Goal: Task Accomplishment & Management: Use online tool/utility

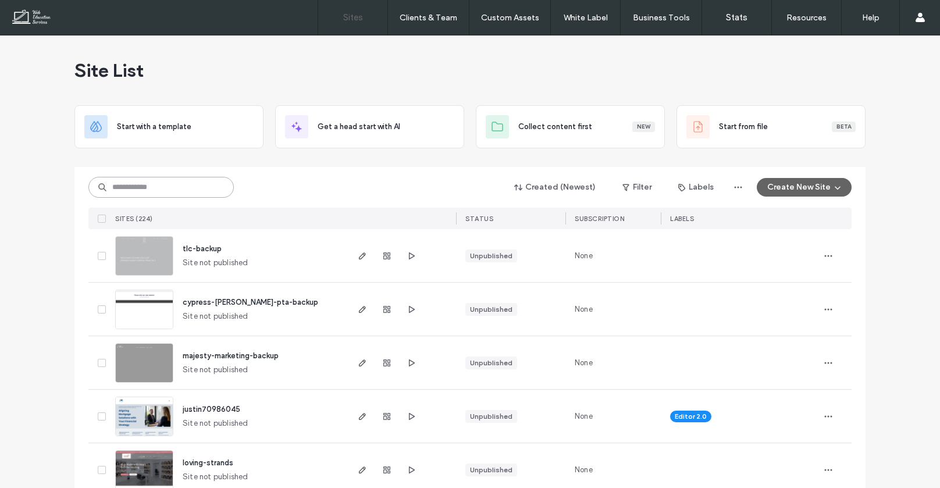
click at [197, 185] on input at bounding box center [160, 187] width 145 height 21
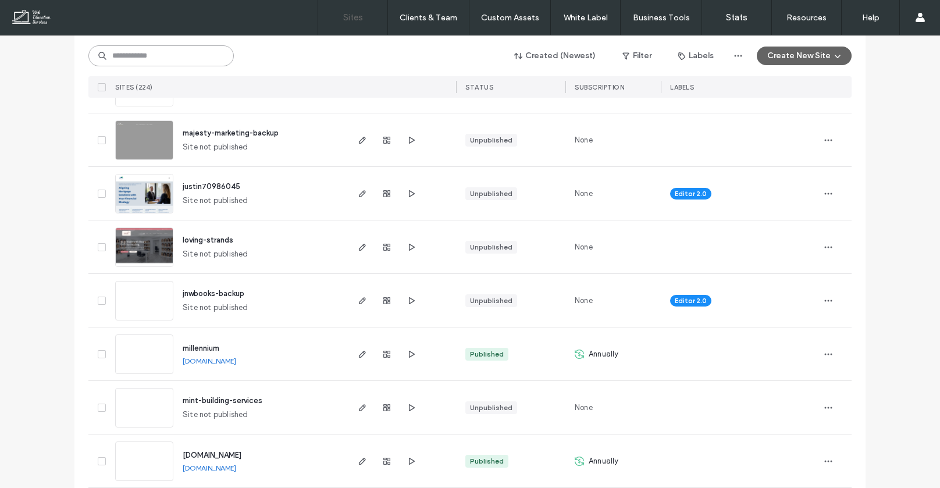
scroll to position [226, 0]
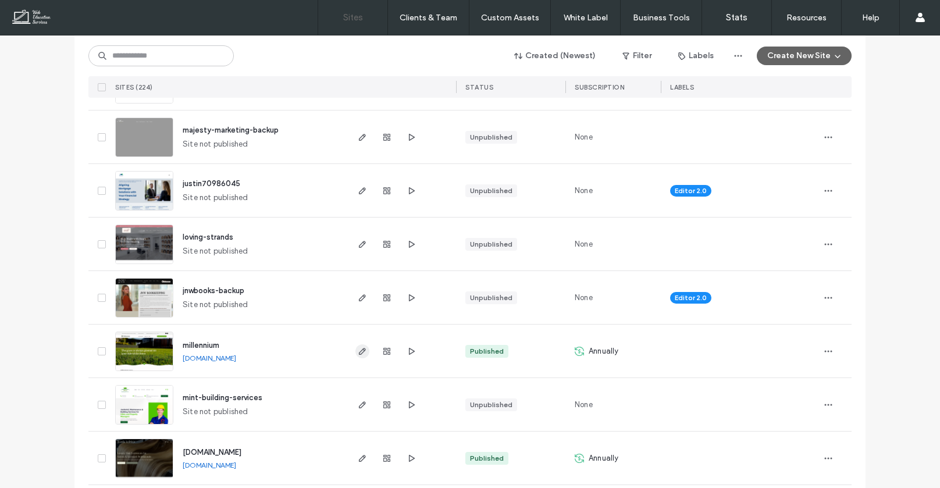
click at [361, 351] on icon "button" at bounding box center [362, 351] width 9 height 9
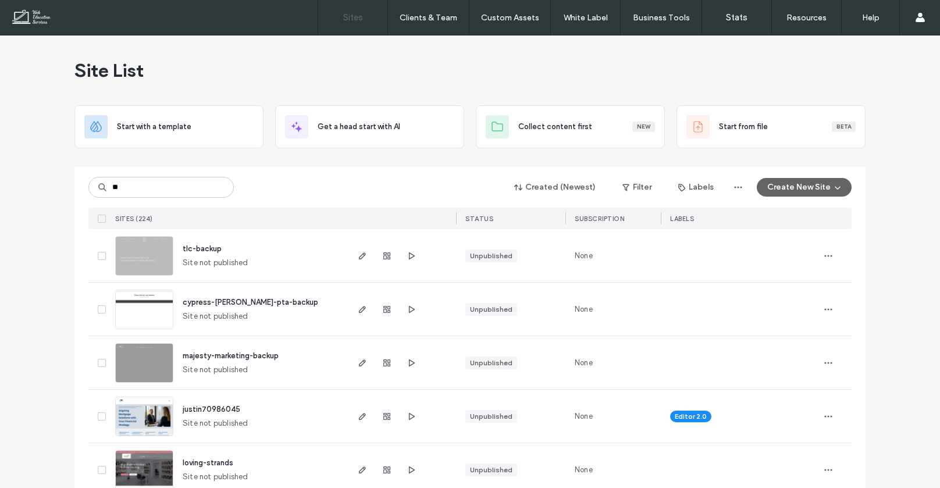
type input "**"
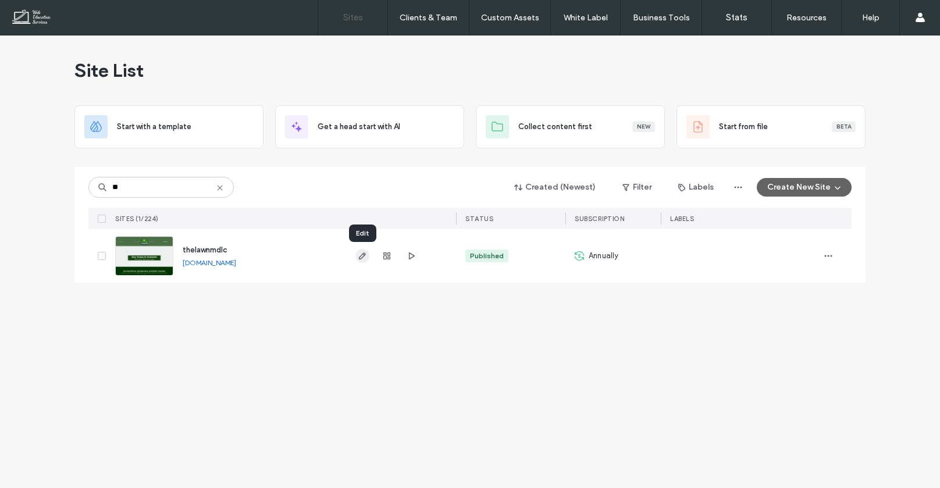
click at [366, 253] on icon "button" at bounding box center [362, 255] width 9 height 9
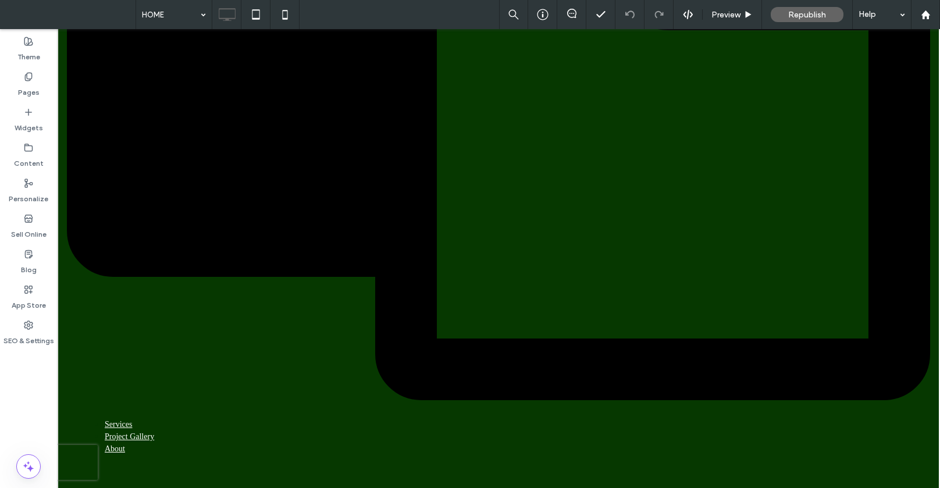
scroll to position [572, 0]
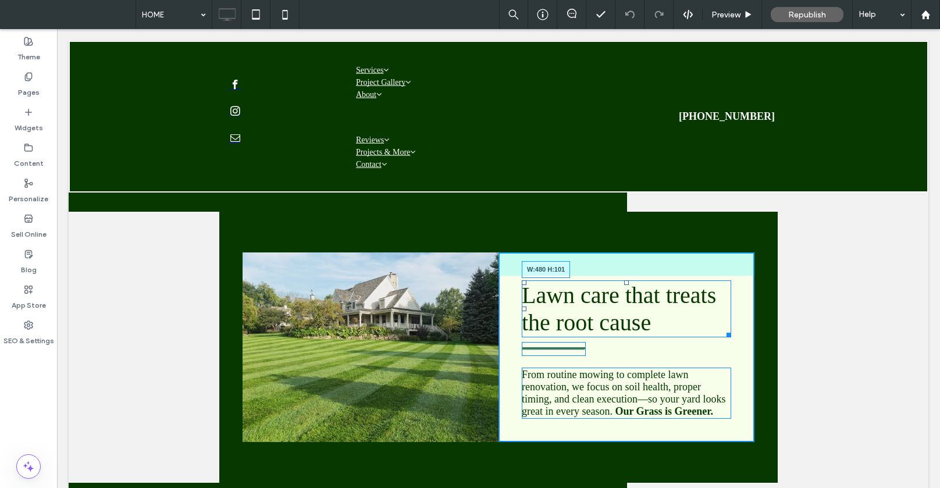
drag, startPoint x: 818, startPoint y: 272, endPoint x: 806, endPoint y: 272, distance: 11.6
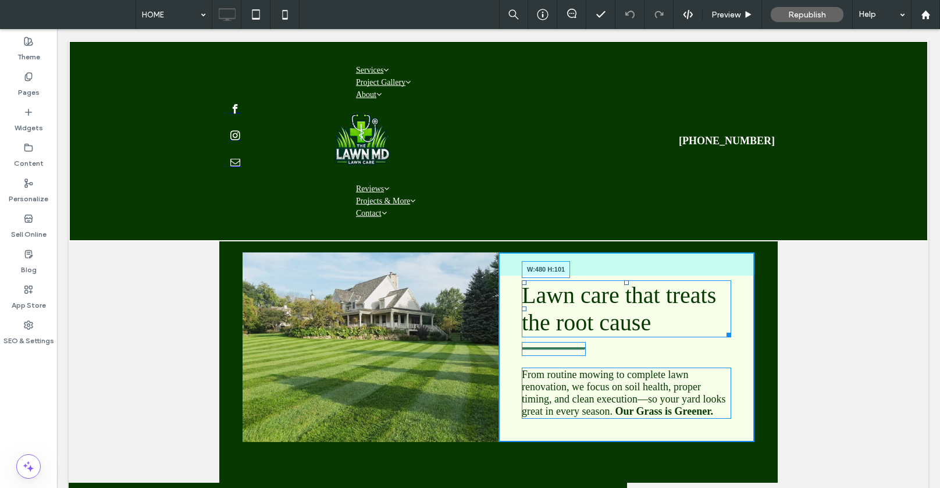
click at [731, 329] on div at bounding box center [727, 333] width 9 height 9
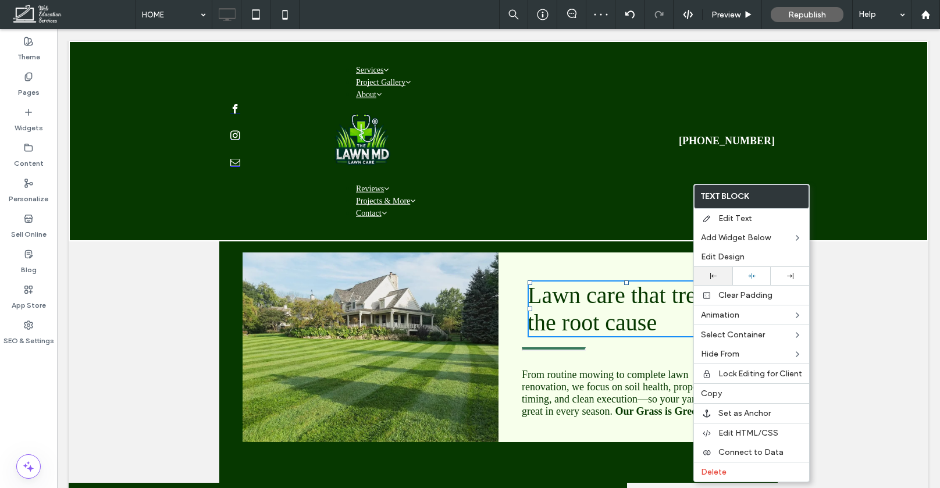
click at [716, 280] on div at bounding box center [713, 276] width 38 height 18
click at [580, 342] on div at bounding box center [554, 349] width 64 height 14
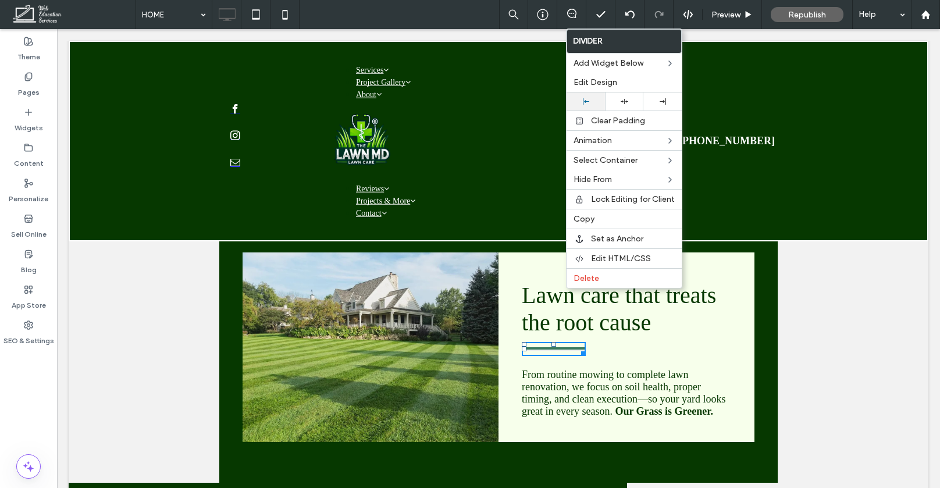
click at [585, 98] on icon at bounding box center [586, 101] width 6 height 6
click at [534, 369] on span "From routine mowing to complete lawn renovation, we focus on soil health, prope…" at bounding box center [624, 393] width 204 height 48
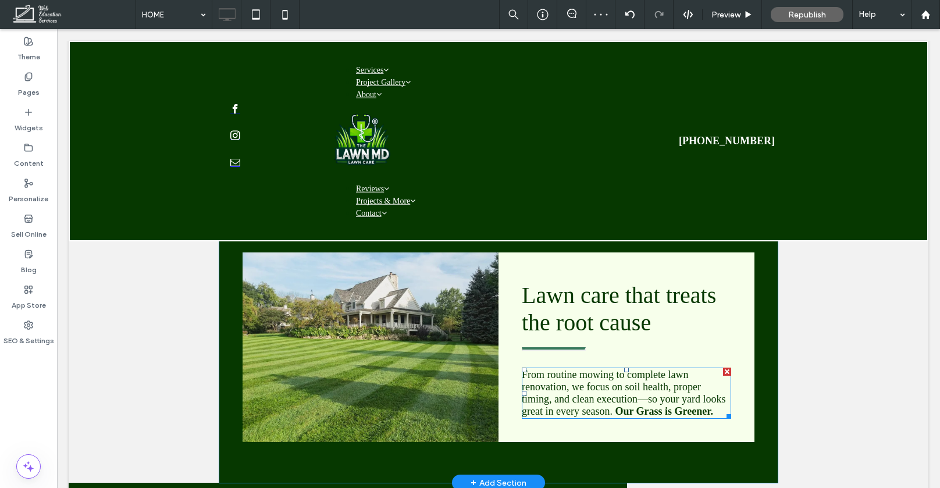
click at [731, 369] on p "From routine mowing to complete lawn renovation, we focus on soil health, prope…" at bounding box center [626, 393] width 209 height 49
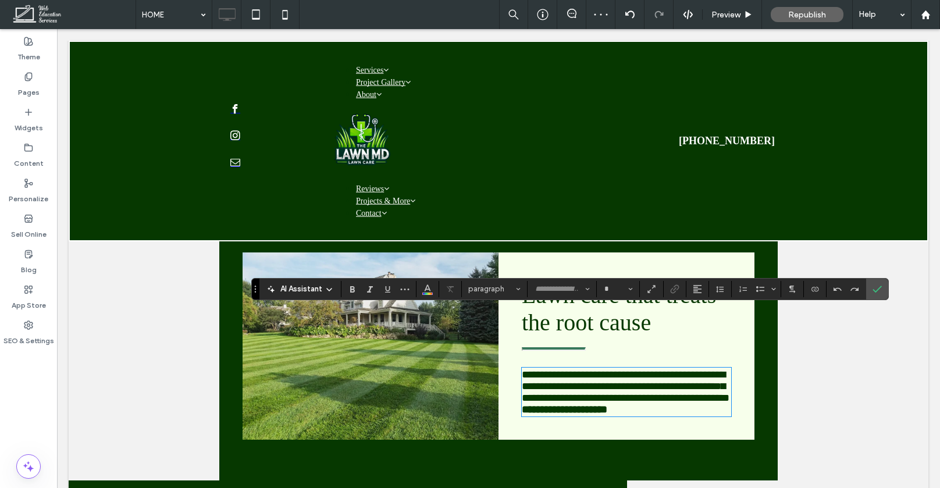
type input "*********"
type input "**"
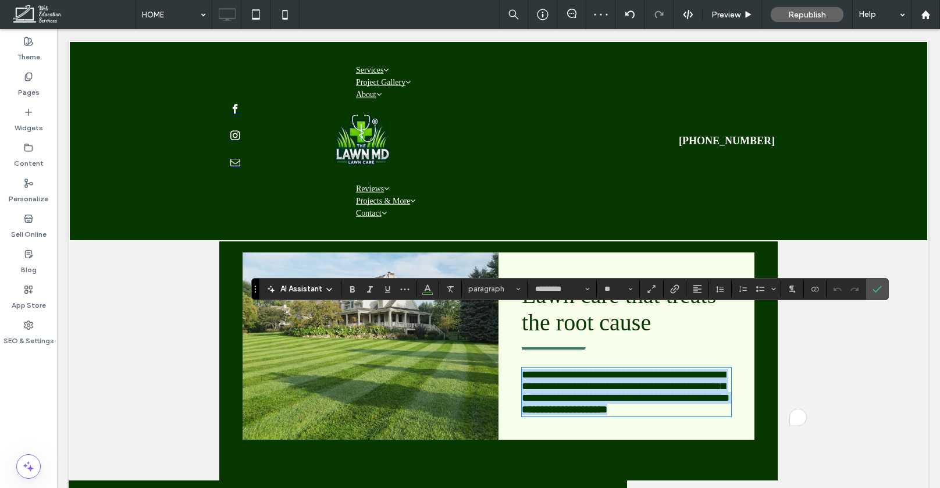
click at [731, 369] on p "**********" at bounding box center [626, 392] width 209 height 47
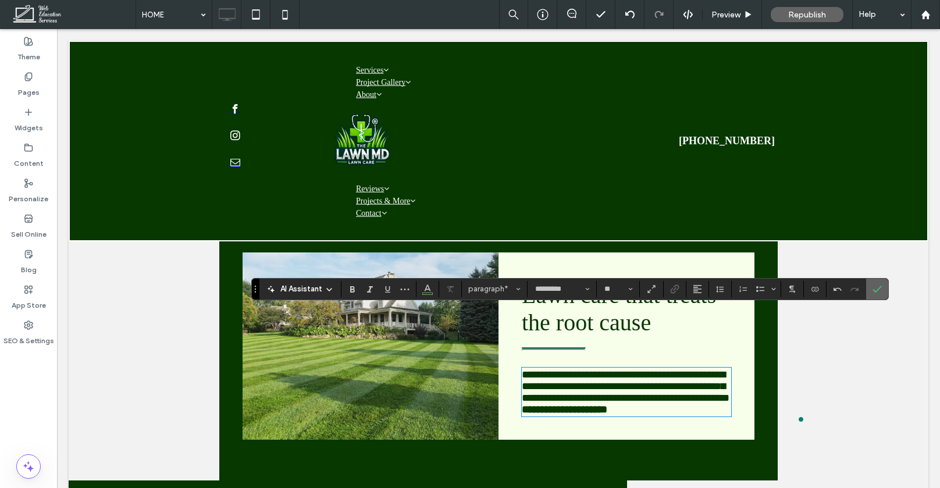
click at [876, 290] on use "Confirm" at bounding box center [877, 289] width 9 height 7
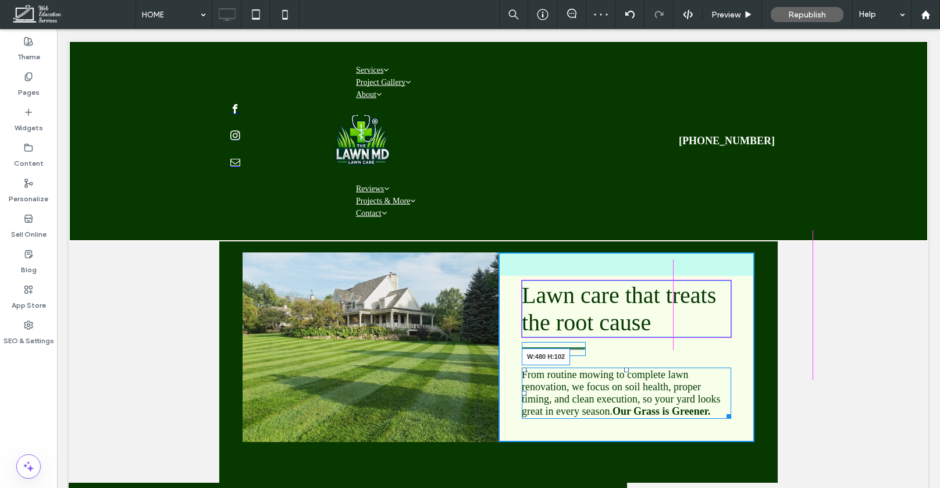
click at [731, 410] on div at bounding box center [727, 414] width 9 height 9
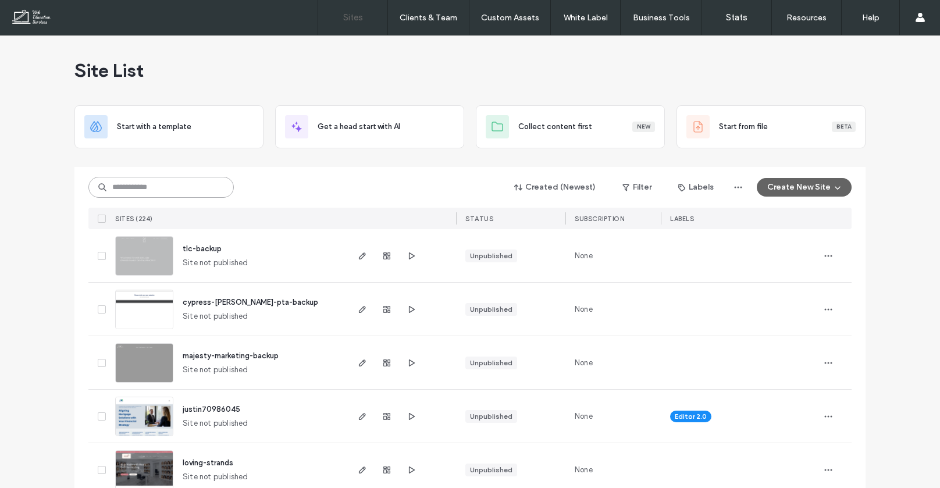
click at [183, 177] on input at bounding box center [160, 187] width 145 height 21
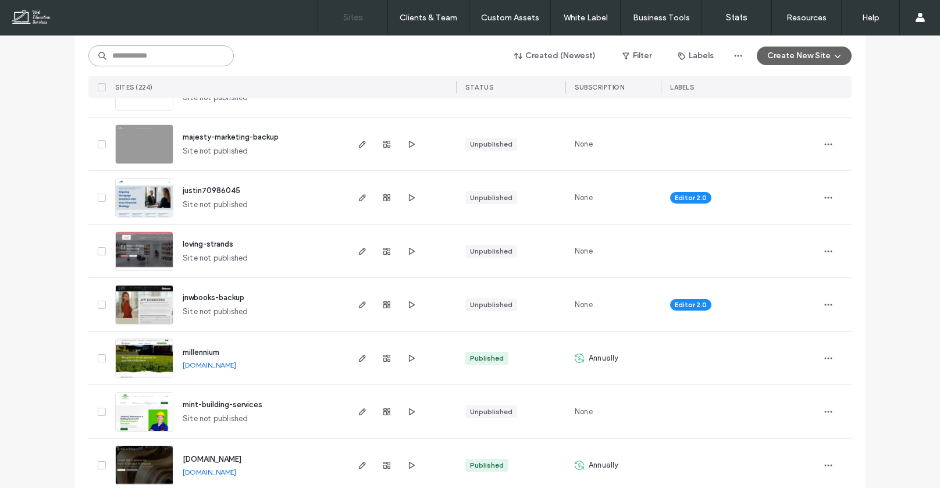
scroll to position [236, 0]
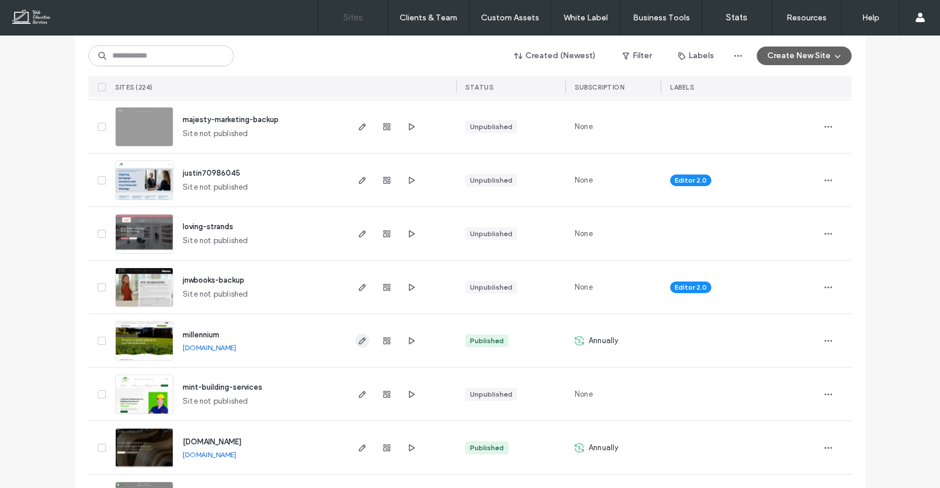
click at [361, 344] on icon "button" at bounding box center [362, 340] width 9 height 9
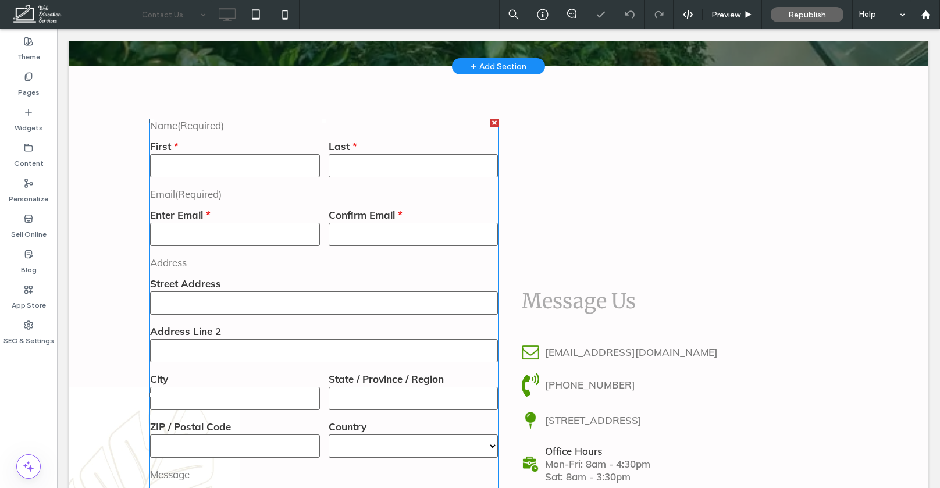
scroll to position [451, 0]
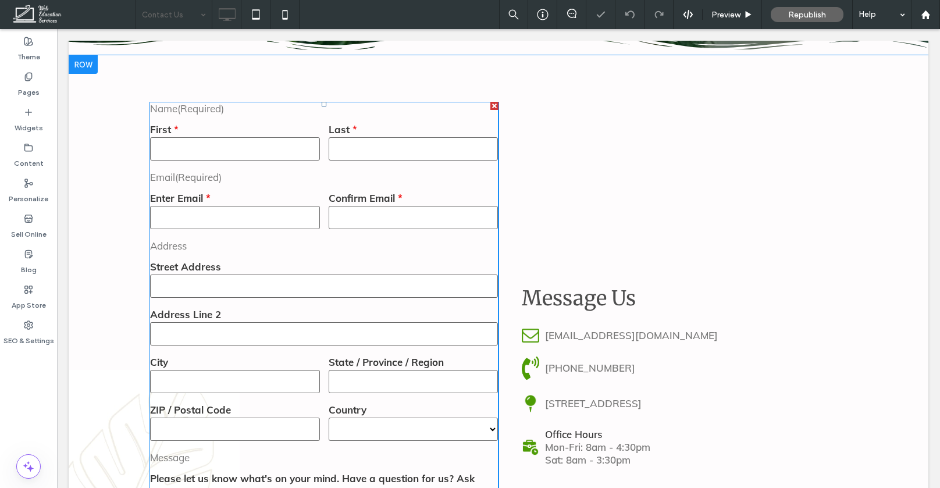
click at [220, 167] on div "Free Text Email(Required)" at bounding box center [324, 177] width 357 height 21
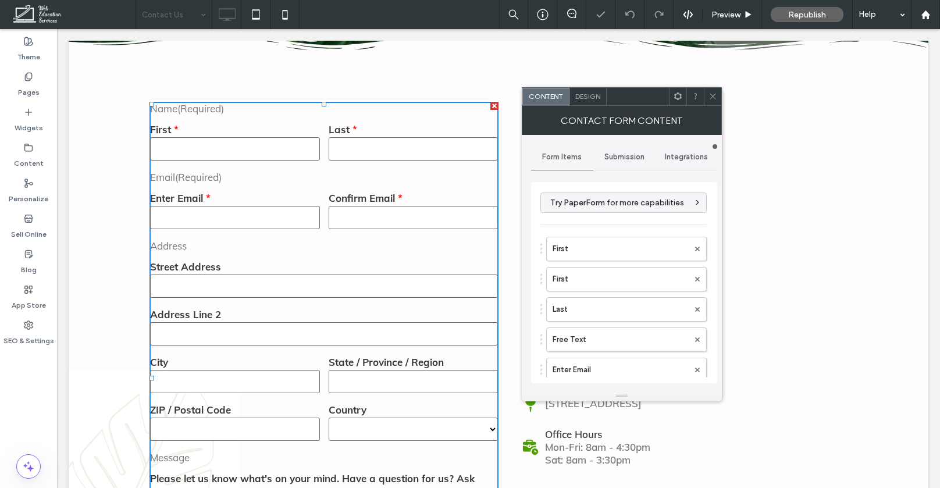
type input "******"
type input "**********"
click at [613, 151] on div "Submission" at bounding box center [624, 157] width 62 height 26
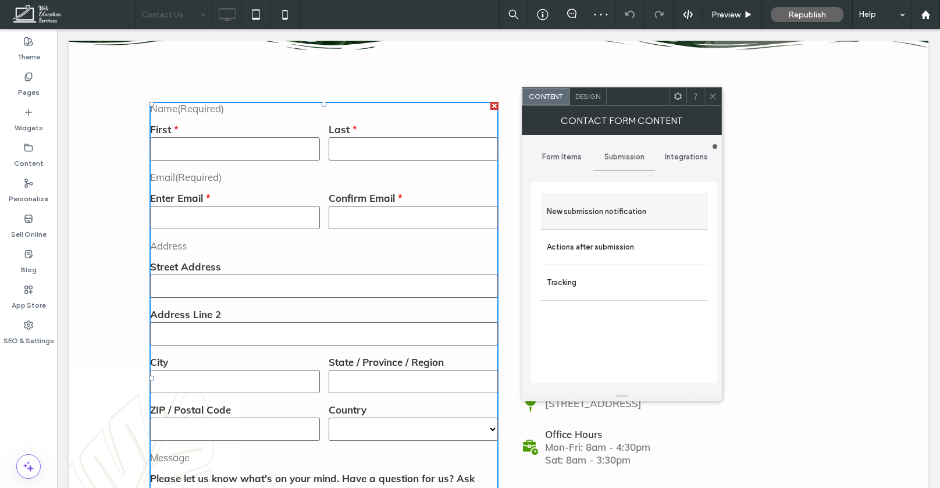
click at [602, 208] on label "New submission notification" at bounding box center [624, 211] width 155 height 23
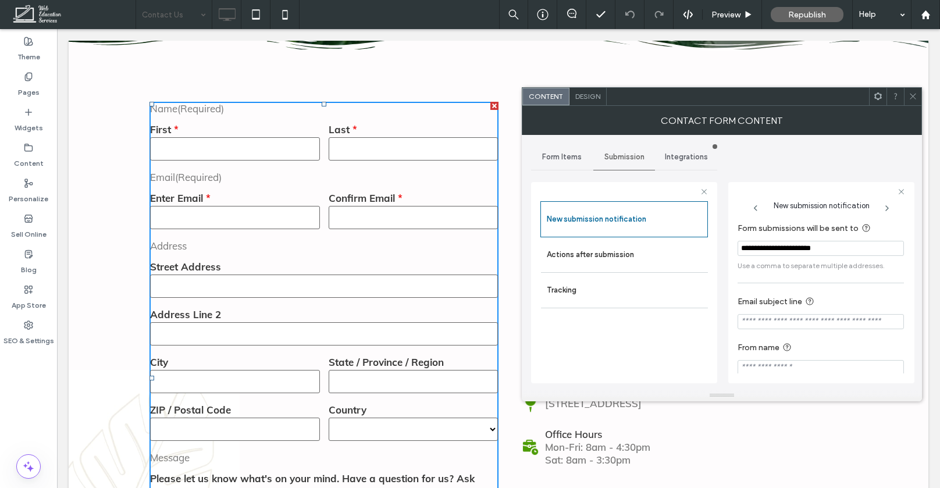
click at [913, 91] on span at bounding box center [913, 96] width 9 height 17
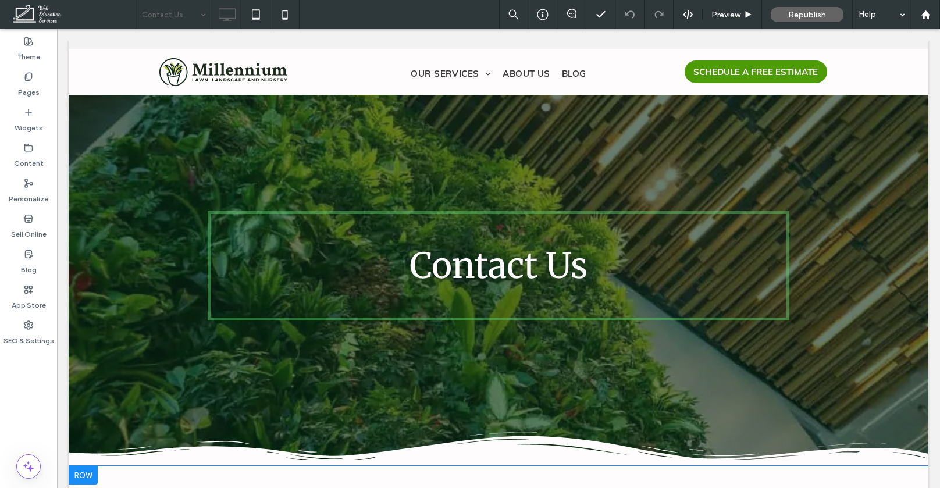
scroll to position [0, 0]
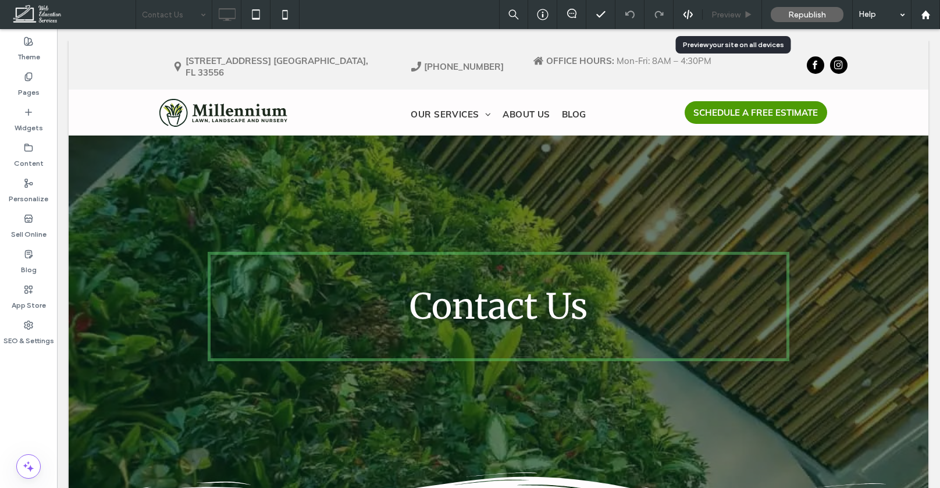
click at [729, 22] on div "Preview" at bounding box center [732, 14] width 59 height 29
click at [728, 13] on span "Preview" at bounding box center [725, 15] width 29 height 10
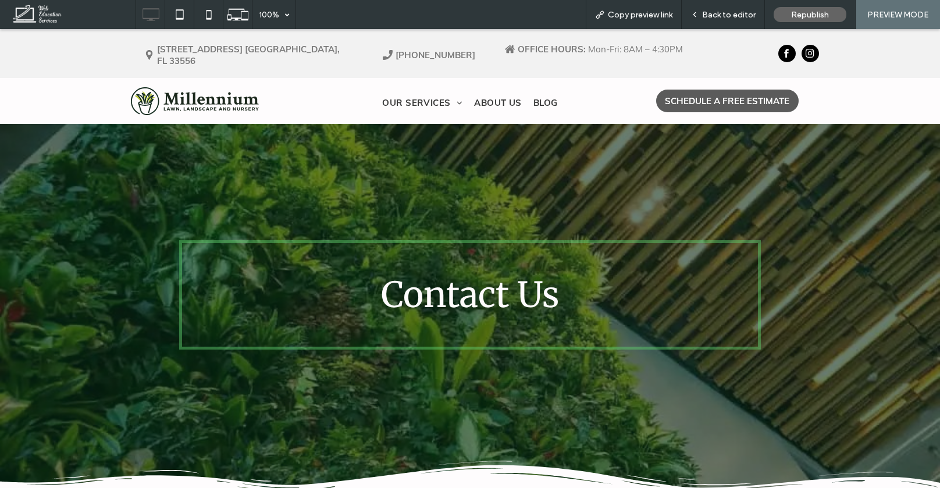
click at [711, 95] on span "SCHEDULE A FREE ESTIMATE" at bounding box center [727, 100] width 124 height 11
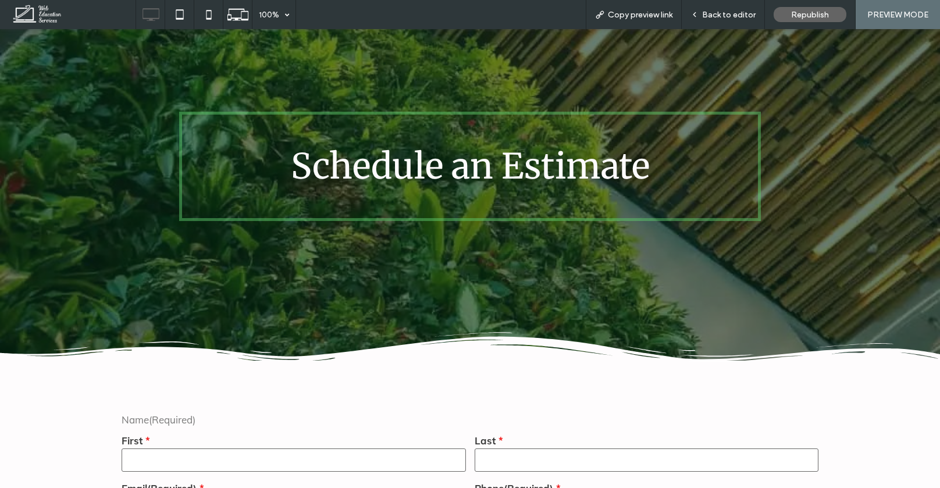
scroll to position [133, 0]
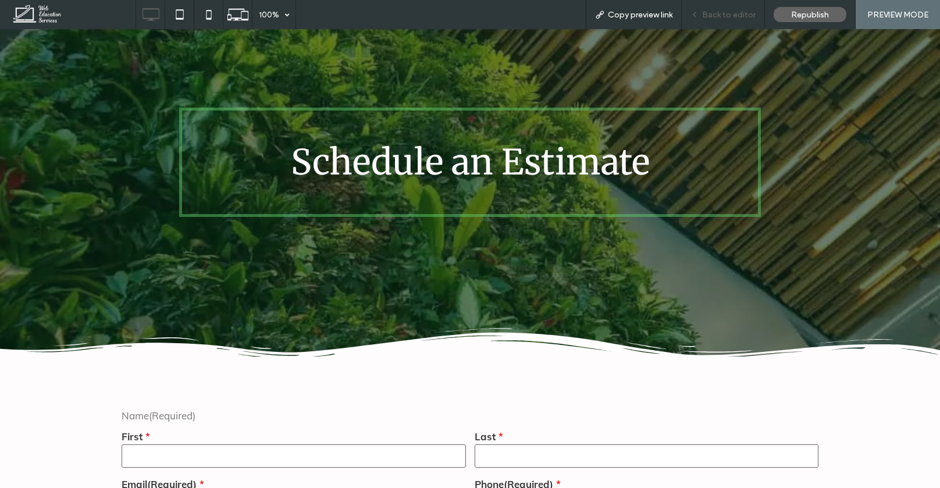
click at [731, 9] on div "Back to editor" at bounding box center [723, 14] width 83 height 29
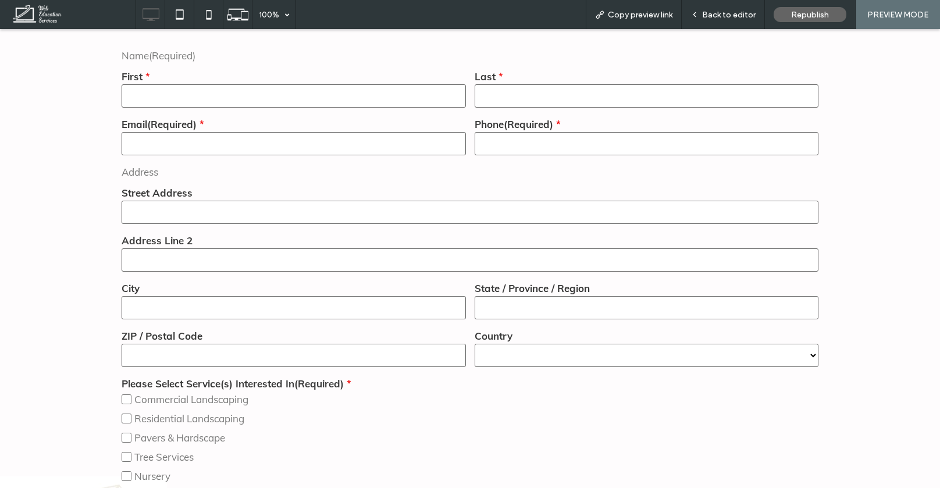
scroll to position [524, 0]
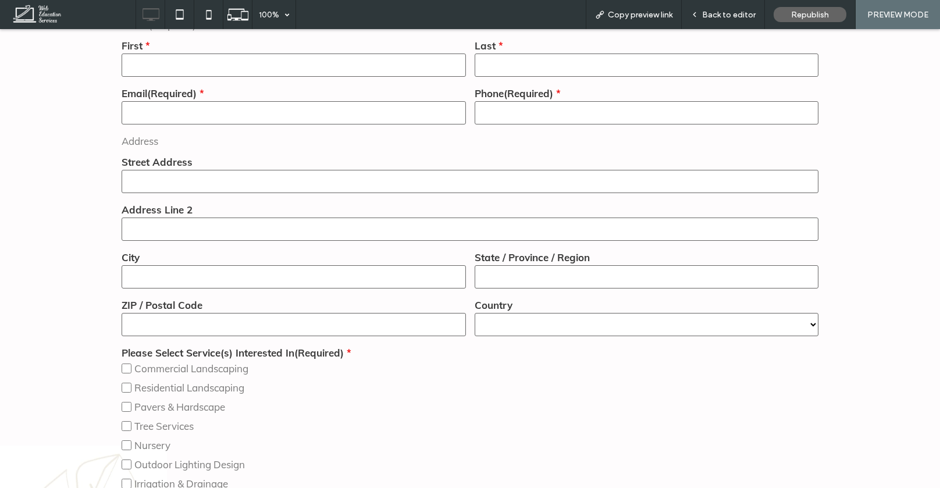
click at [575, 156] on label "Street Address" at bounding box center [470, 162] width 697 height 12
click at [709, 18] on span "Back to editor" at bounding box center [729, 15] width 54 height 10
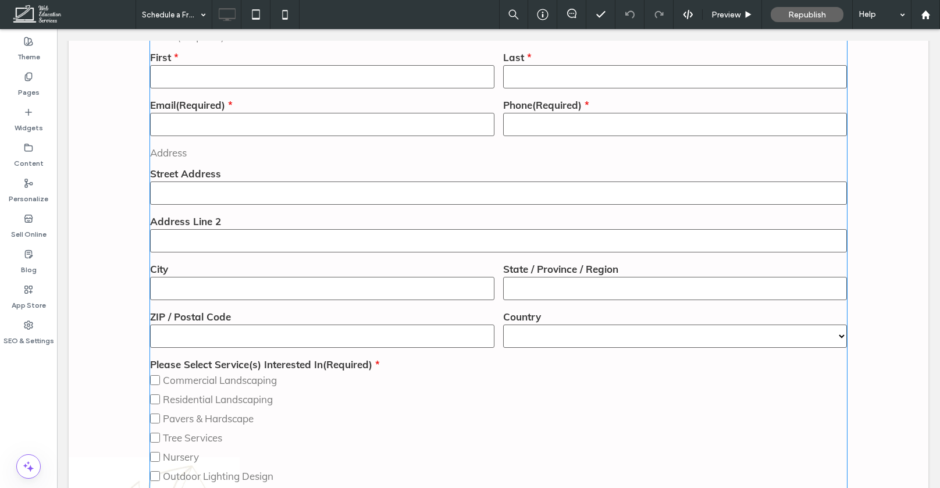
click at [590, 187] on input "text" at bounding box center [498, 193] width 697 height 23
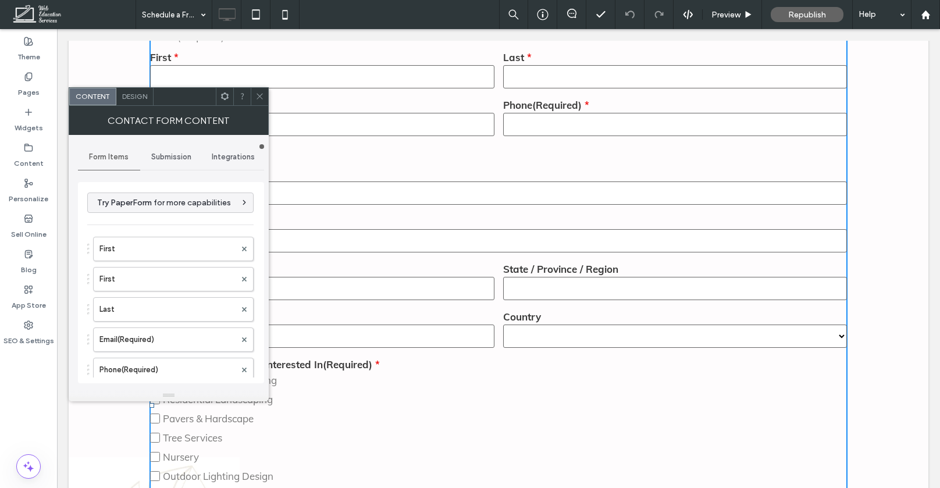
type input "******"
type input "**********"
click at [184, 155] on span "Submission" at bounding box center [171, 156] width 40 height 9
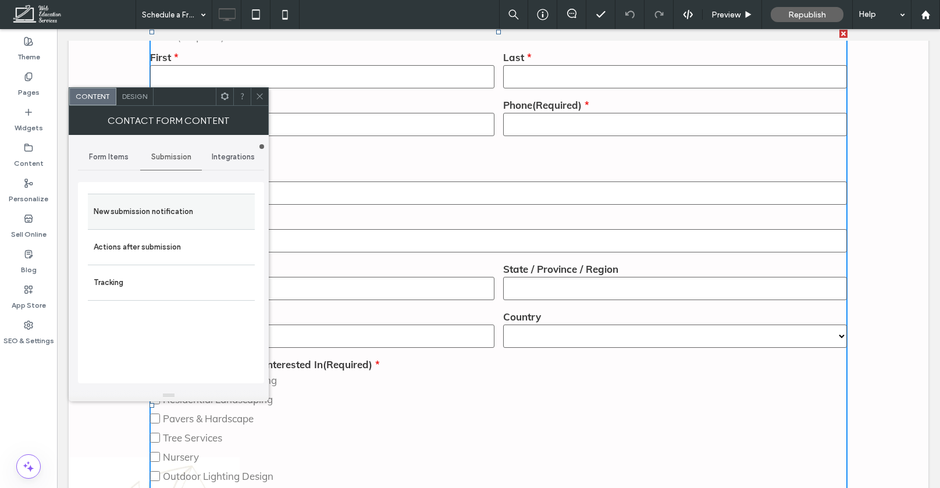
click at [201, 211] on label "New submission notification" at bounding box center [171, 211] width 155 height 23
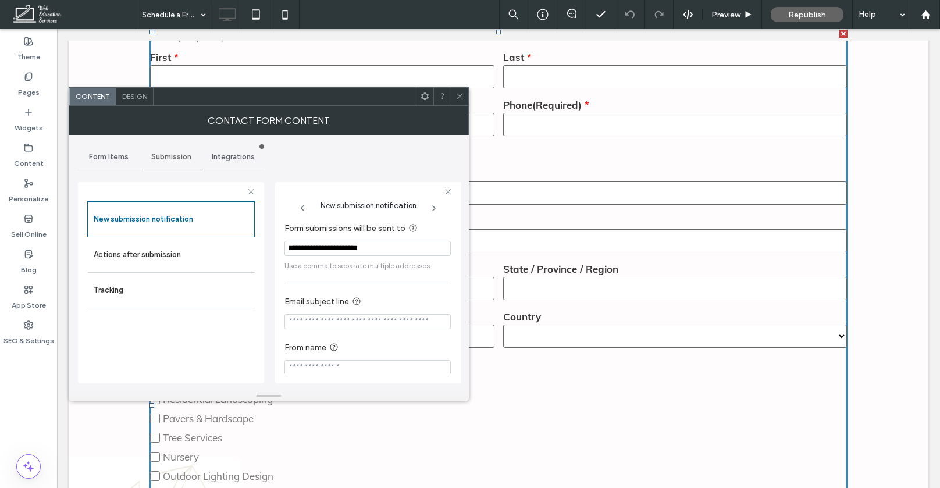
scroll to position [12, 0]
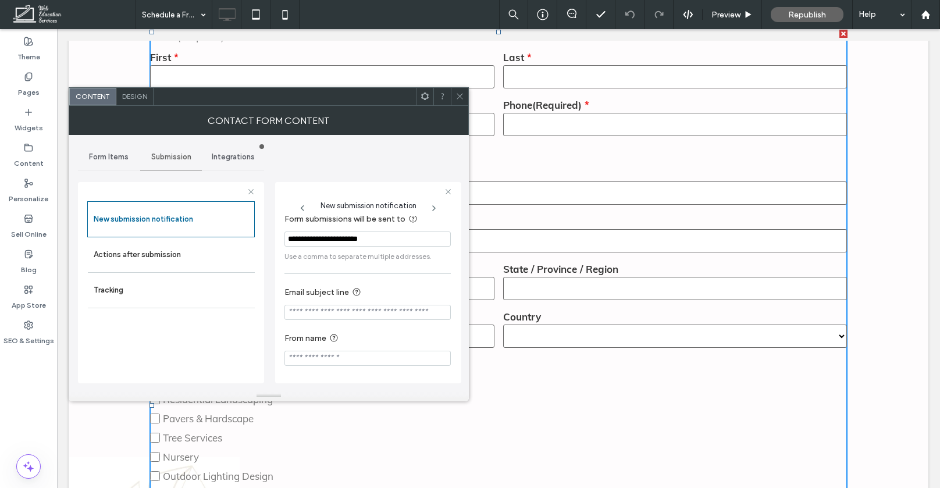
click at [459, 103] on span at bounding box center [459, 96] width 9 height 17
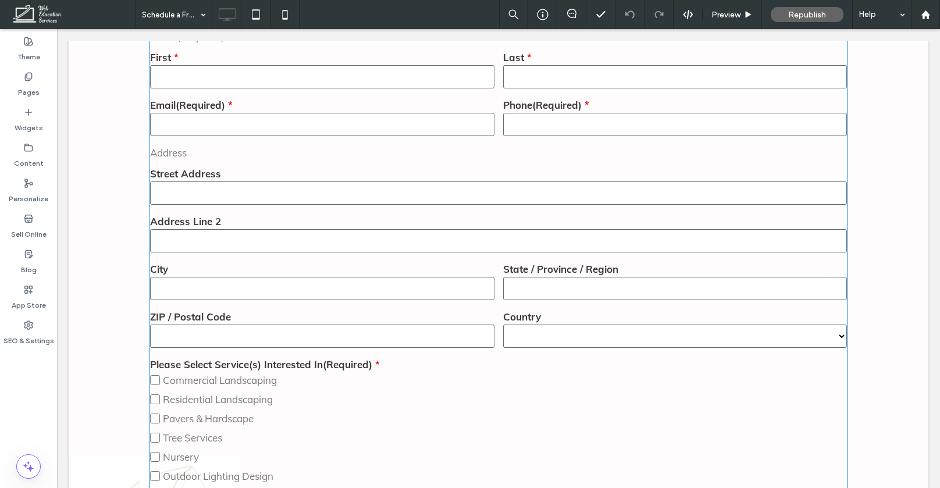
scroll to position [0, 0]
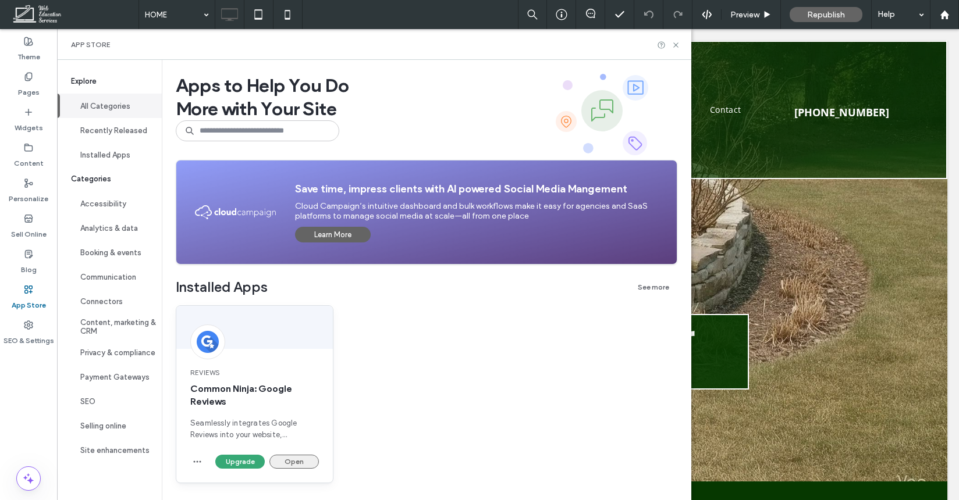
click at [289, 464] on button "Open" at bounding box center [293, 462] width 49 height 14
